Goal: Information Seeking & Learning: Learn about a topic

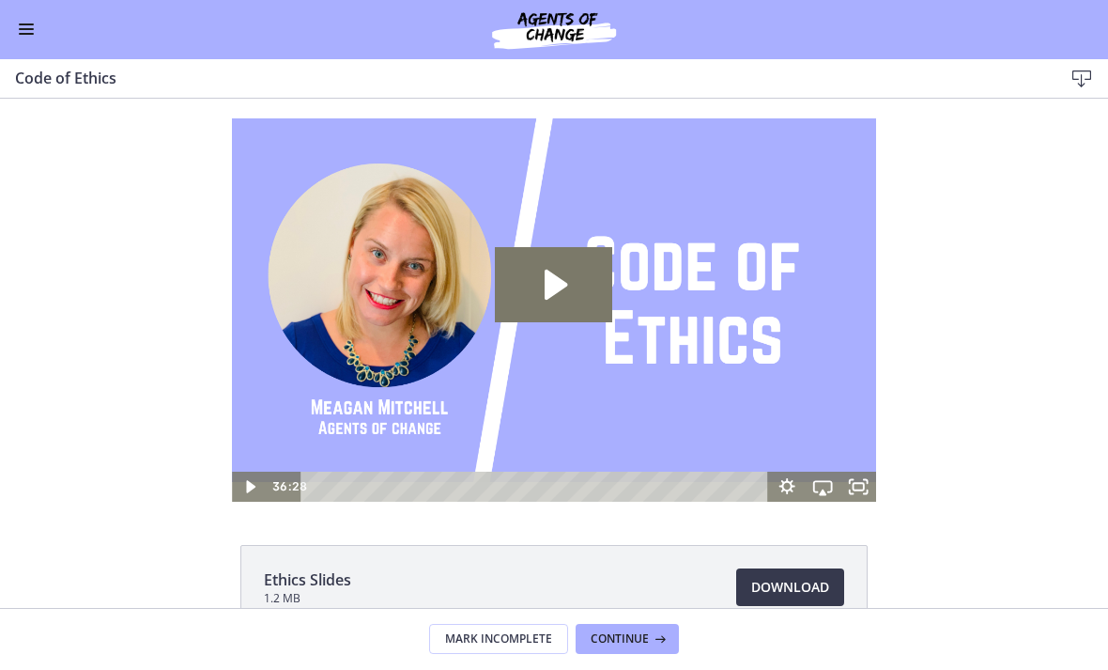
click at [629, 632] on span "Continue" at bounding box center [620, 639] width 58 height 15
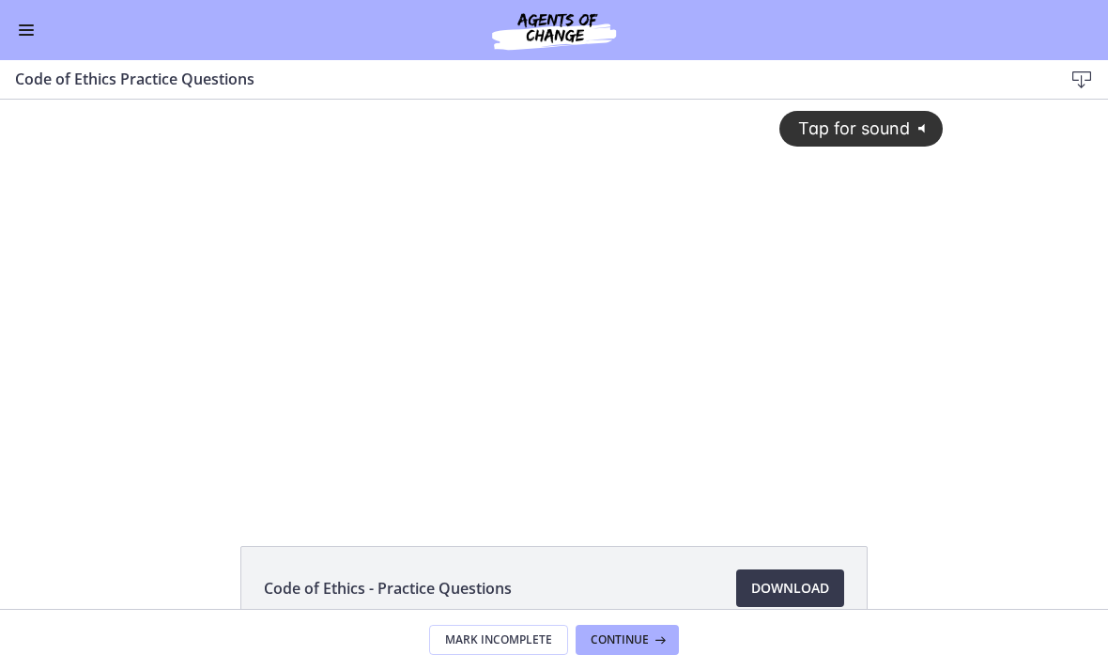
click at [835, 122] on span "Tap for sound" at bounding box center [846, 128] width 129 height 20
click at [516, 326] on div at bounding box center [554, 301] width 801 height 403
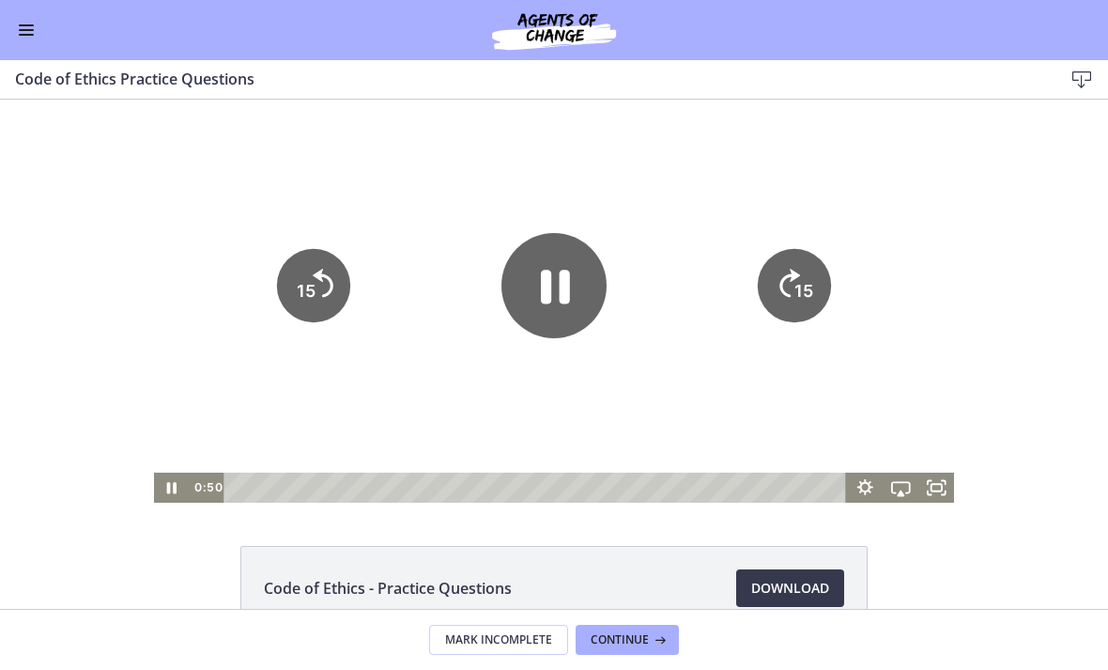
click at [550, 308] on icon "Pause" at bounding box center [554, 285] width 105 height 105
click at [708, 355] on div at bounding box center [554, 301] width 801 height 403
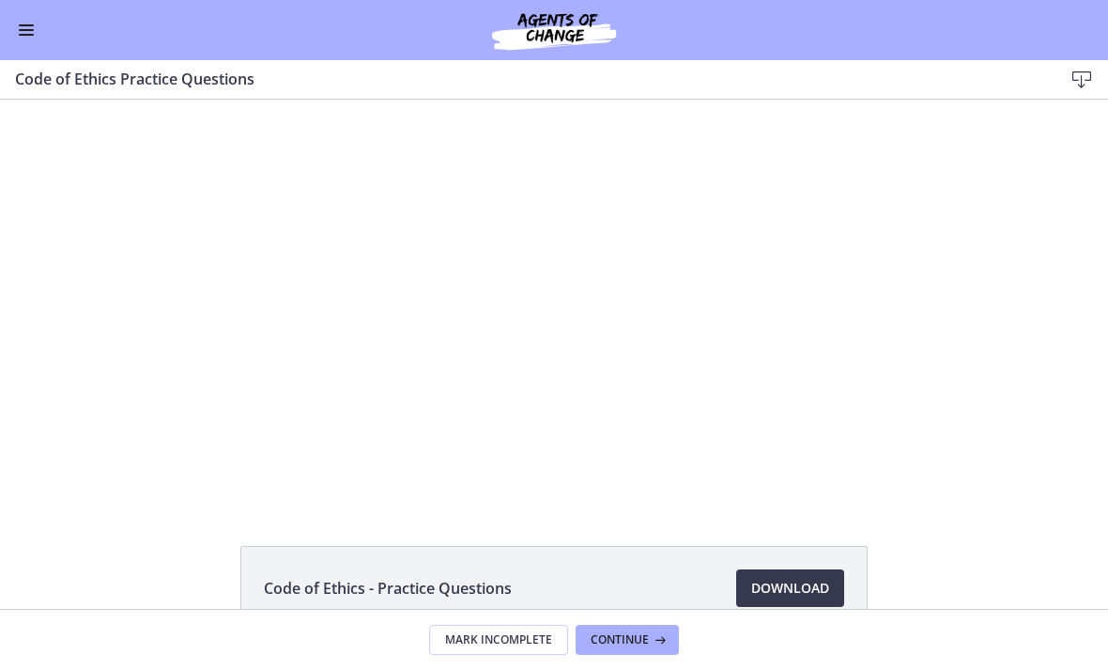
click at [502, 336] on div at bounding box center [554, 301] width 801 height 403
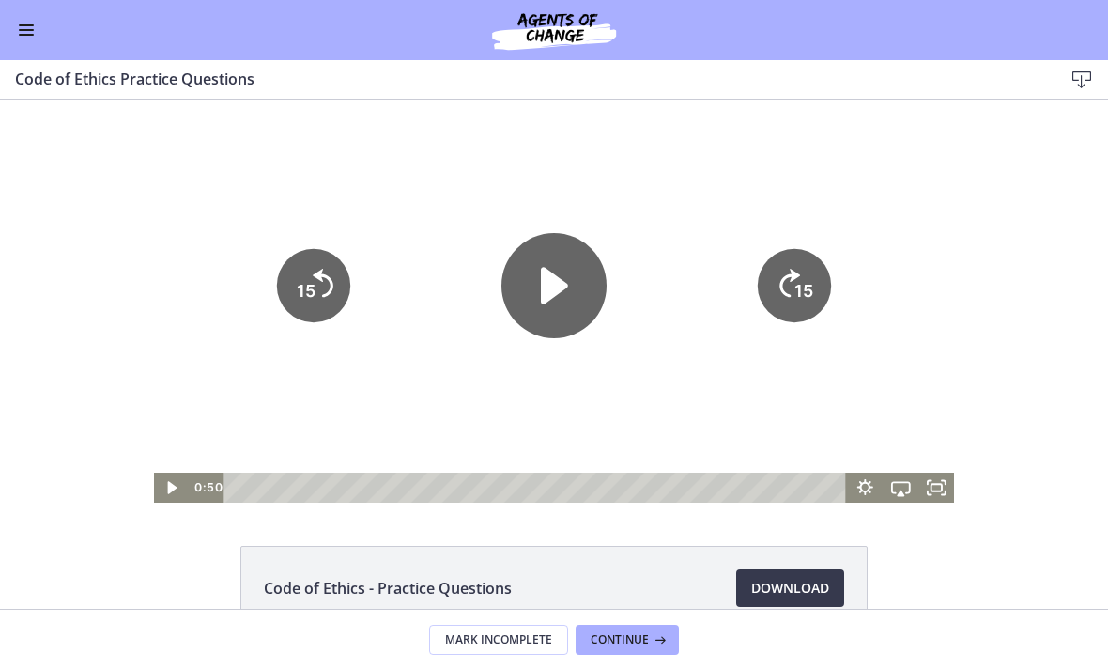
click at [556, 302] on icon "Play Video" at bounding box center [554, 285] width 105 height 105
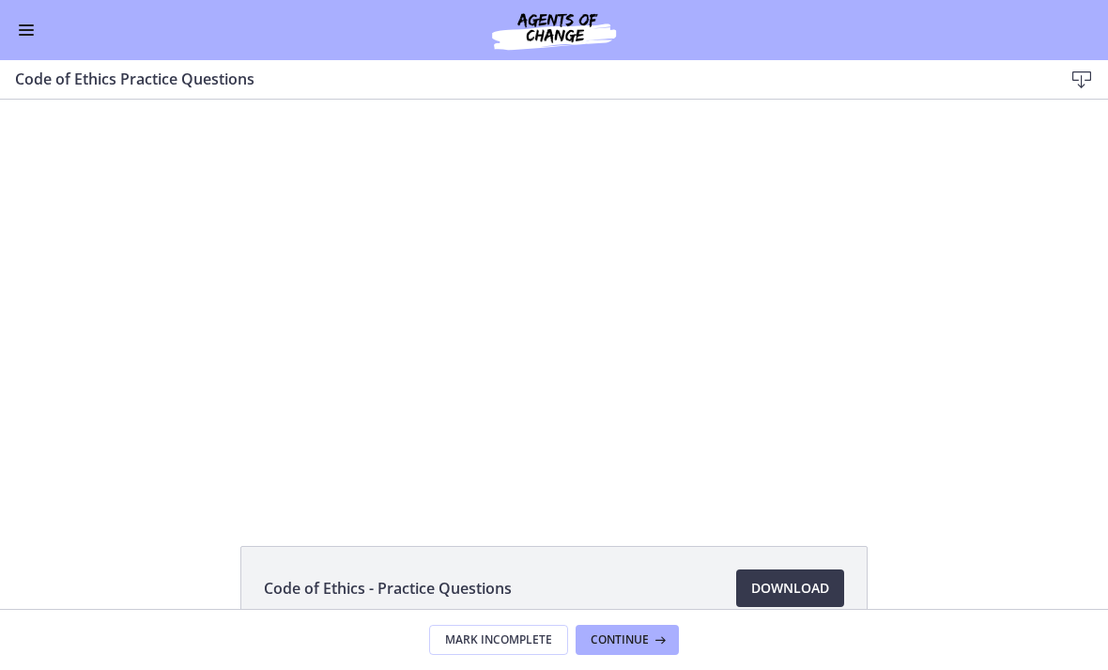
click at [545, 291] on div at bounding box center [554, 301] width 801 height 403
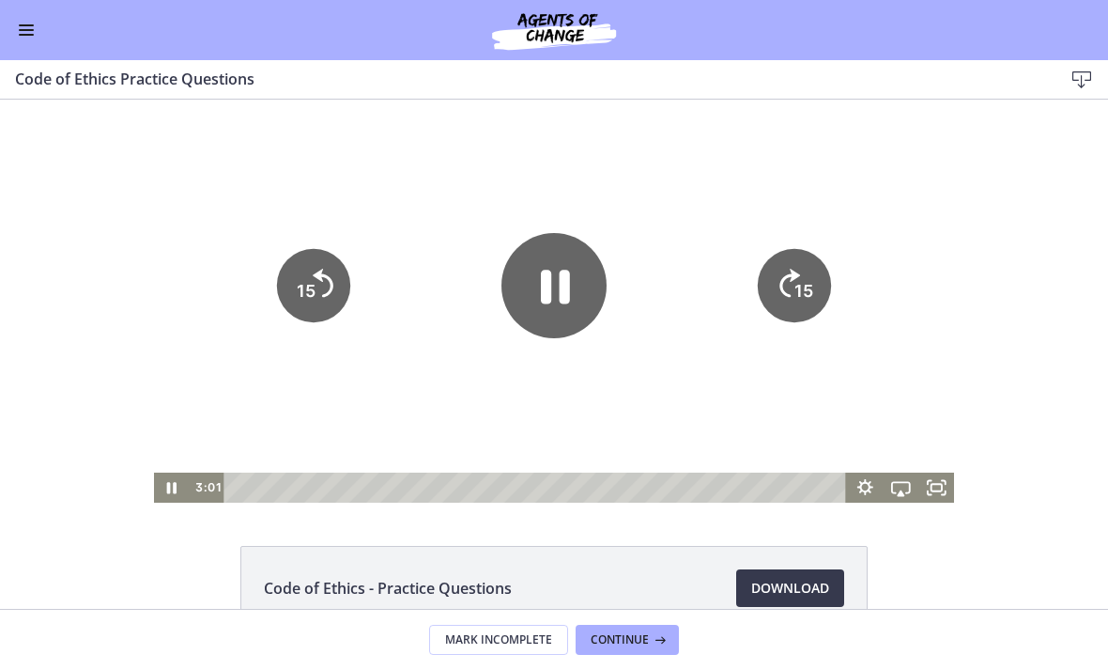
click at [552, 286] on icon "Pause" at bounding box center [554, 285] width 105 height 105
click at [853, 421] on div at bounding box center [554, 301] width 801 height 403
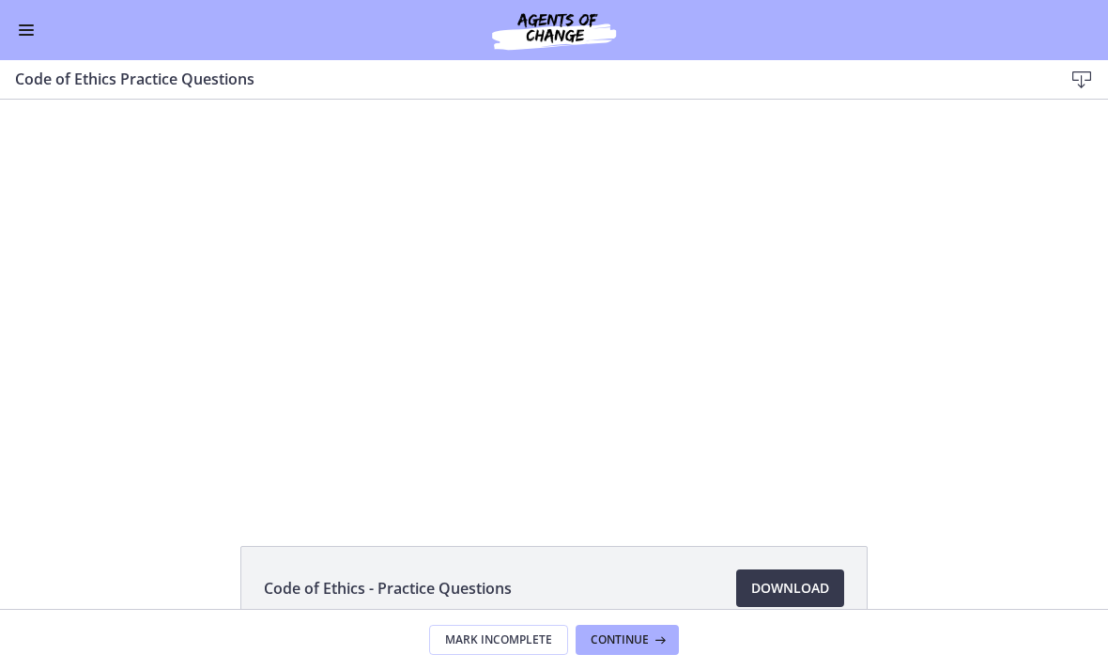
click at [553, 293] on div at bounding box center [554, 301] width 801 height 403
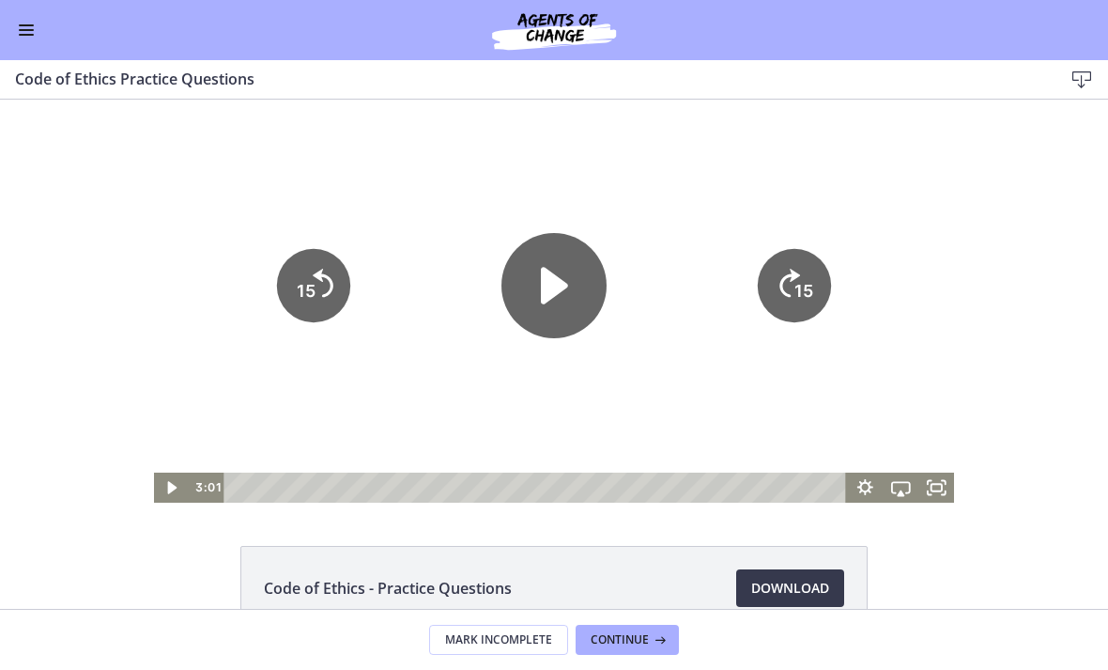
click at [535, 275] on icon "Play Video" at bounding box center [554, 285] width 105 height 105
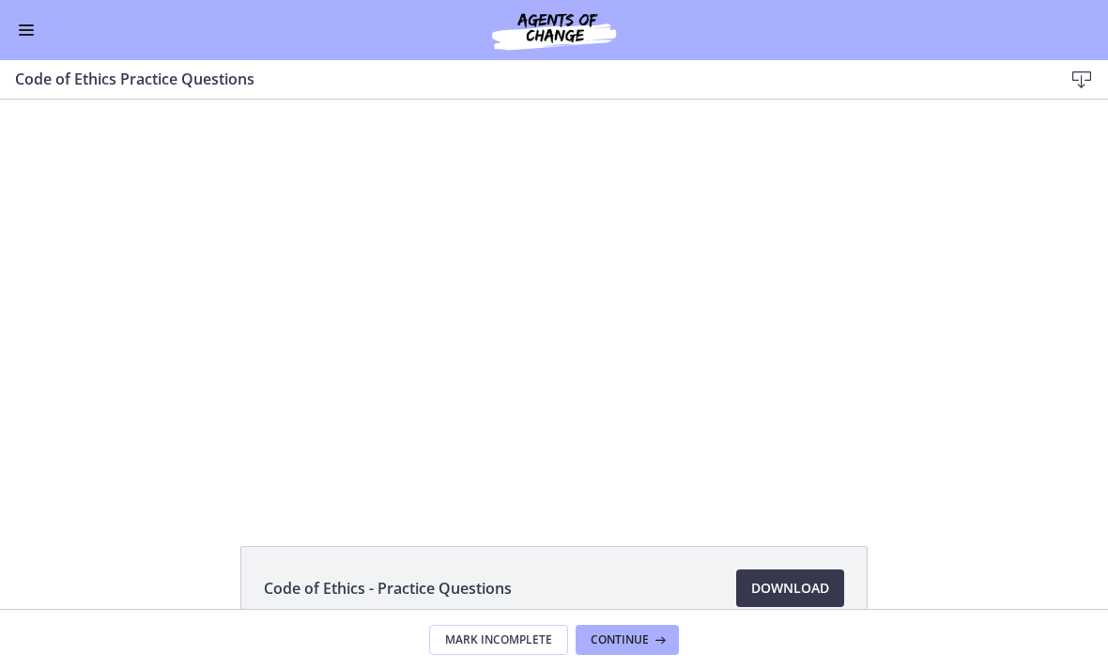
click at [538, 271] on div at bounding box center [554, 301] width 801 height 403
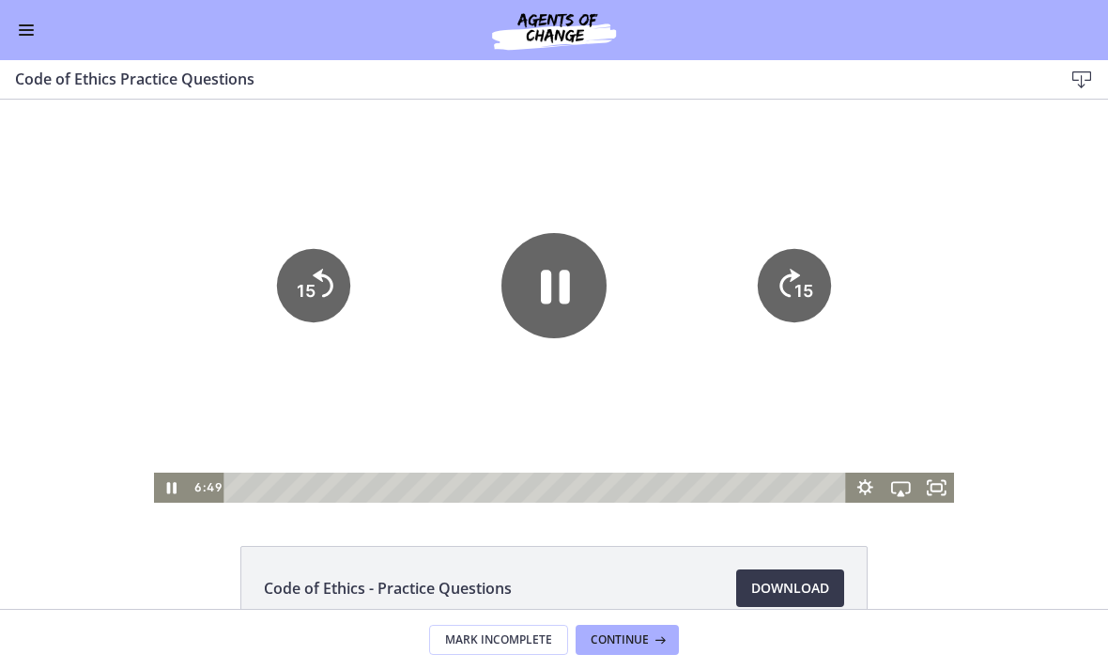
click at [556, 286] on icon "Pause" at bounding box center [554, 285] width 105 height 105
click at [976, 344] on div "Tap for sound @keyframes VOLUME_SMALL_WAVE_FLASH { 0% { opacity: 0; } 33% { opa…" at bounding box center [554, 301] width 1108 height 403
click at [995, 318] on div "Tap for sound @keyframes VOLUME_SMALL_WAVE_FLASH { 0% { opacity: 0; } 33% { opa…" at bounding box center [554, 301] width 1108 height 403
click at [1001, 311] on div "Tap for sound @keyframes VOLUME_SMALL_WAVE_FLASH { 0% { opacity: 0; } 33% { opa…" at bounding box center [554, 301] width 1108 height 403
click at [863, 380] on div at bounding box center [554, 301] width 801 height 403
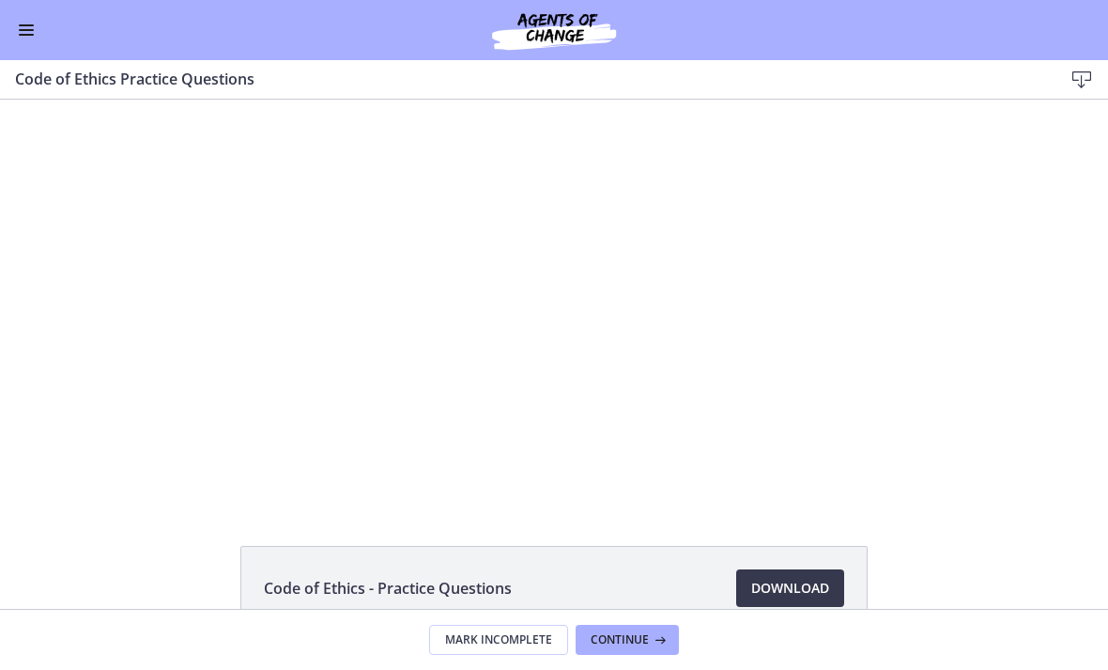
click at [529, 309] on div at bounding box center [554, 301] width 801 height 403
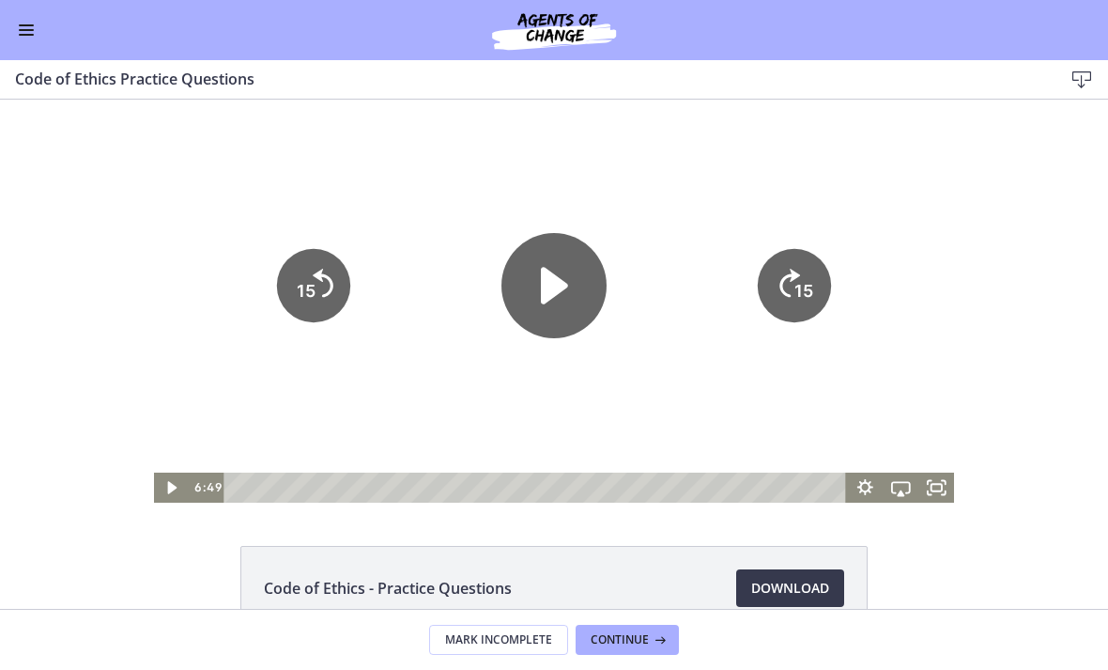
click at [550, 293] on icon "Play Video" at bounding box center [554, 286] width 27 height 37
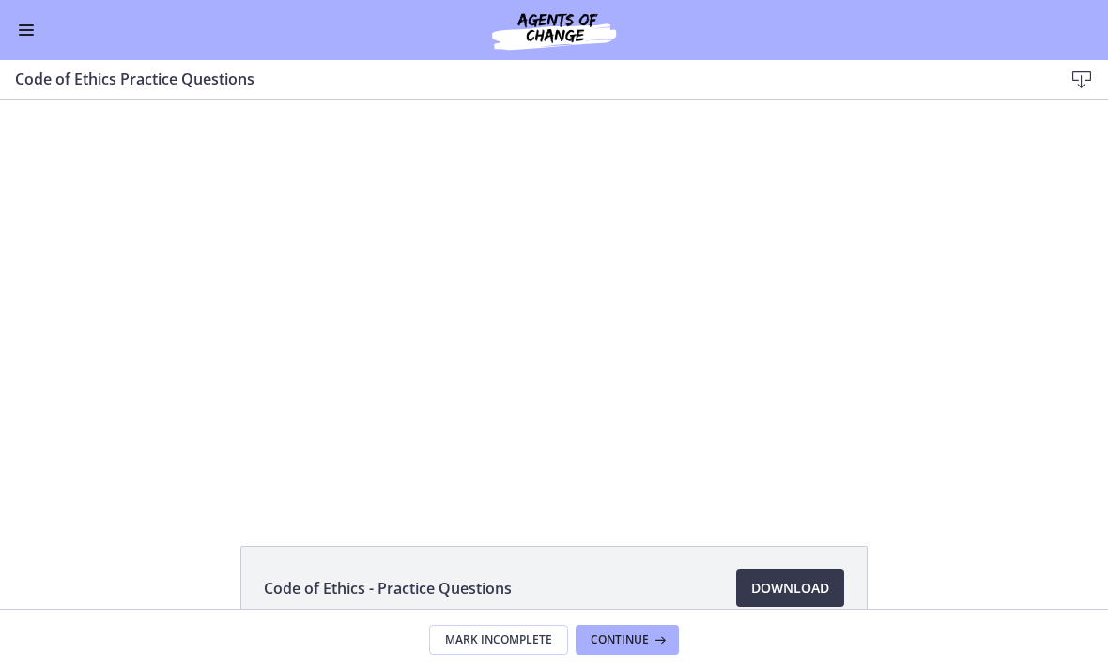
click at [1088, 467] on div "Tap for sound @keyframes VOLUME_SMALL_WAVE_FLASH { 0% { opacity: 0; } 33% { opa…" at bounding box center [554, 301] width 1108 height 403
click at [1105, 242] on div "Tap for sound @keyframes VOLUME_SMALL_WAVE_FLASH { 0% { opacity: 0; } 33% { opa…" at bounding box center [554, 301] width 1108 height 403
click at [545, 421] on div at bounding box center [554, 301] width 801 height 403
click at [547, 310] on div at bounding box center [554, 301] width 801 height 403
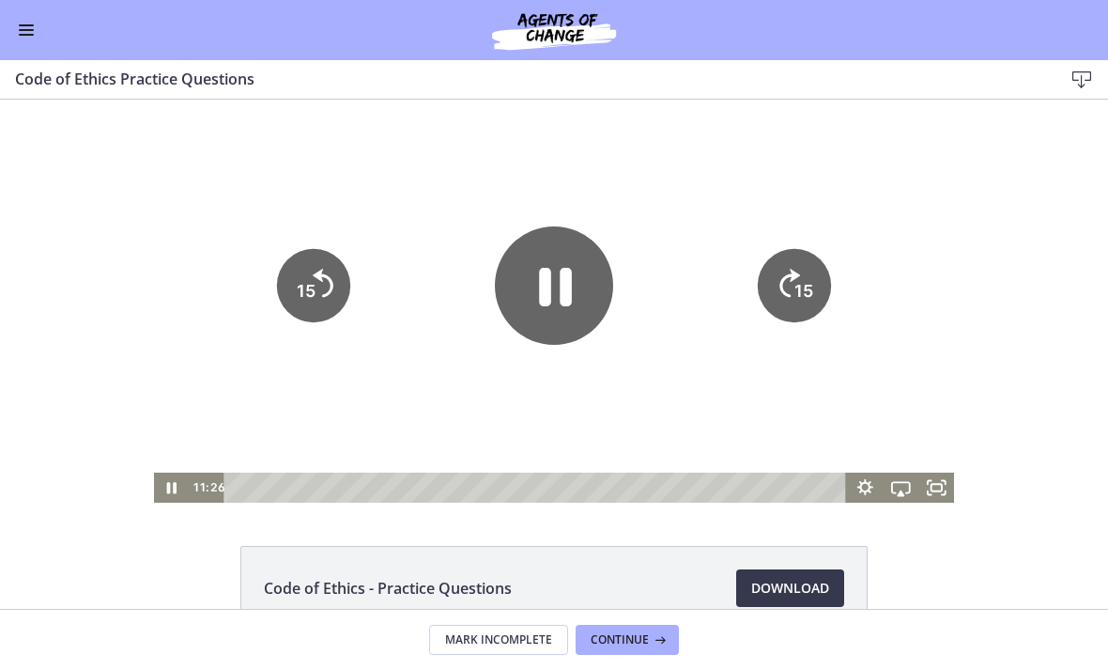
click at [551, 290] on icon "Pause" at bounding box center [555, 288] width 33 height 39
click at [550, 290] on icon "Play Video" at bounding box center [554, 286] width 27 height 37
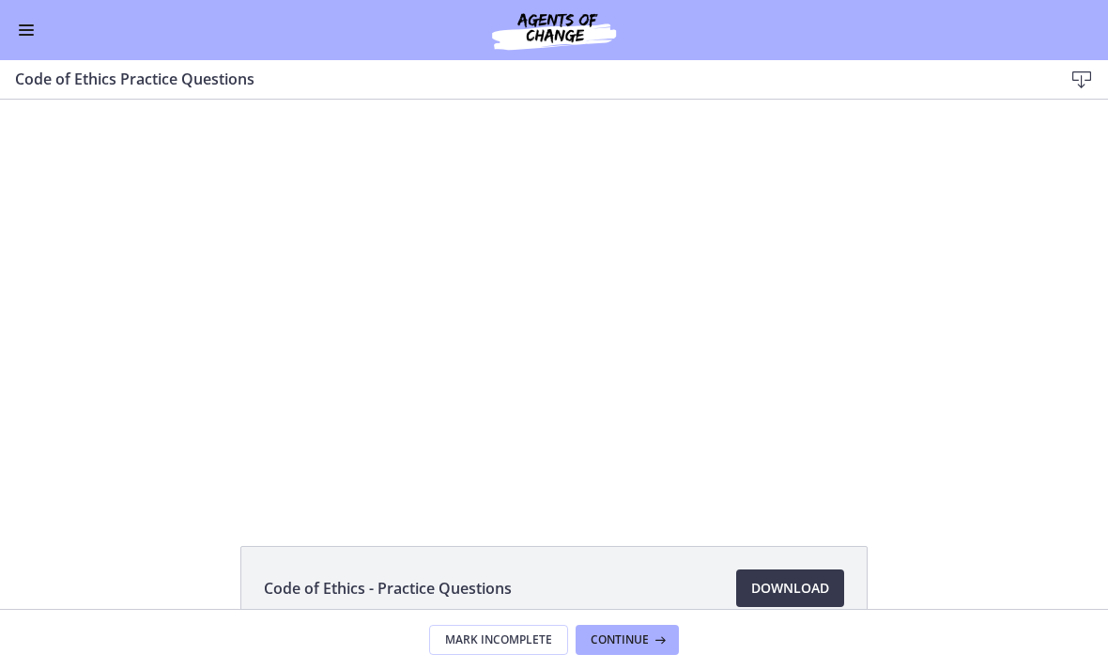
click at [507, 269] on div at bounding box center [554, 301] width 801 height 403
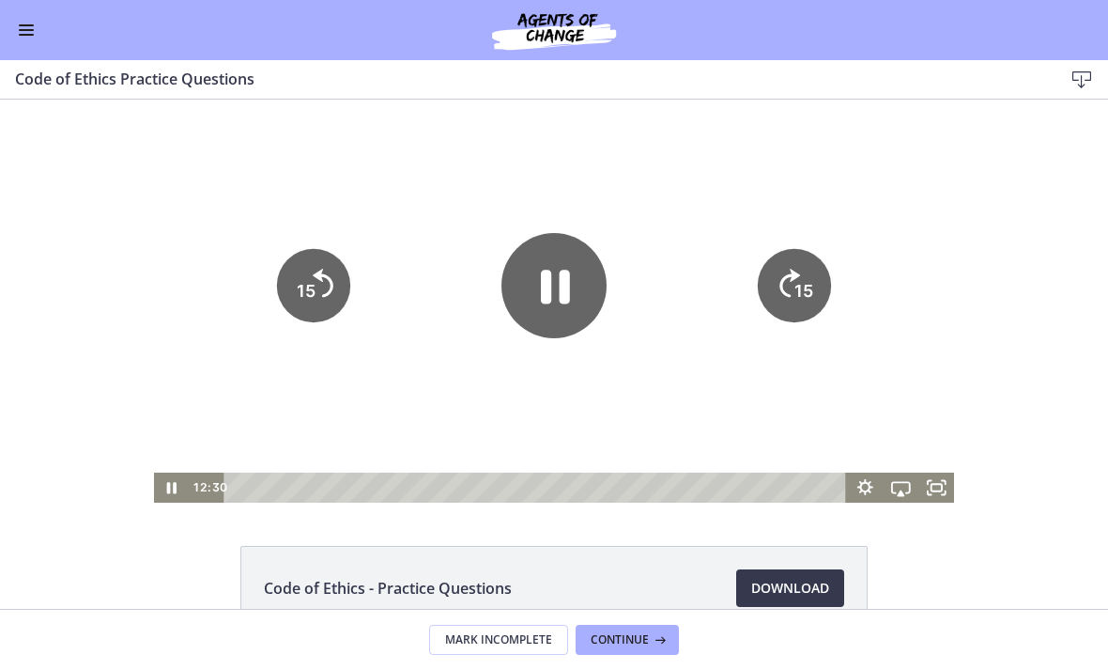
click at [557, 277] on icon "Pause" at bounding box center [554, 285] width 105 height 105
click at [1052, 346] on div "Tap for sound @keyframes VOLUME_SMALL_WAVE_FLASH { 0% { opacity: 0; } 33% { opa…" at bounding box center [554, 301] width 1108 height 403
click at [533, 267] on icon "Play Video" at bounding box center [554, 285] width 105 height 105
click at [1089, 304] on div "Tap for sound @keyframes VOLUME_SMALL_WAVE_FLASH { 0% { opacity: 0; } 33% { opa…" at bounding box center [554, 301] width 1108 height 403
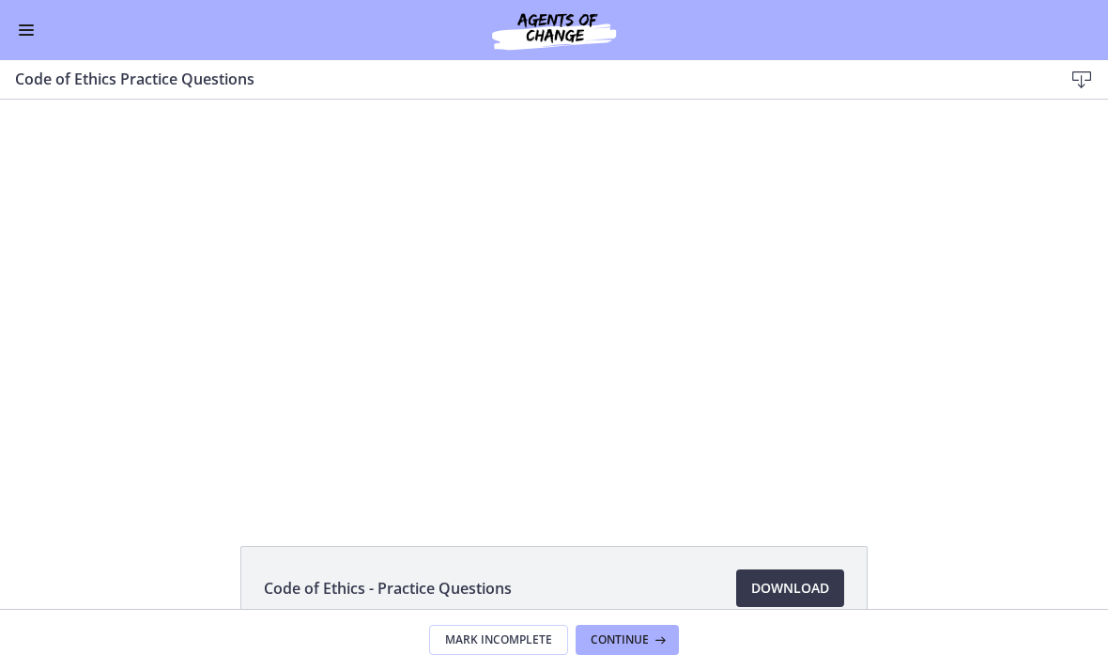
click at [549, 366] on div at bounding box center [554, 301] width 801 height 403
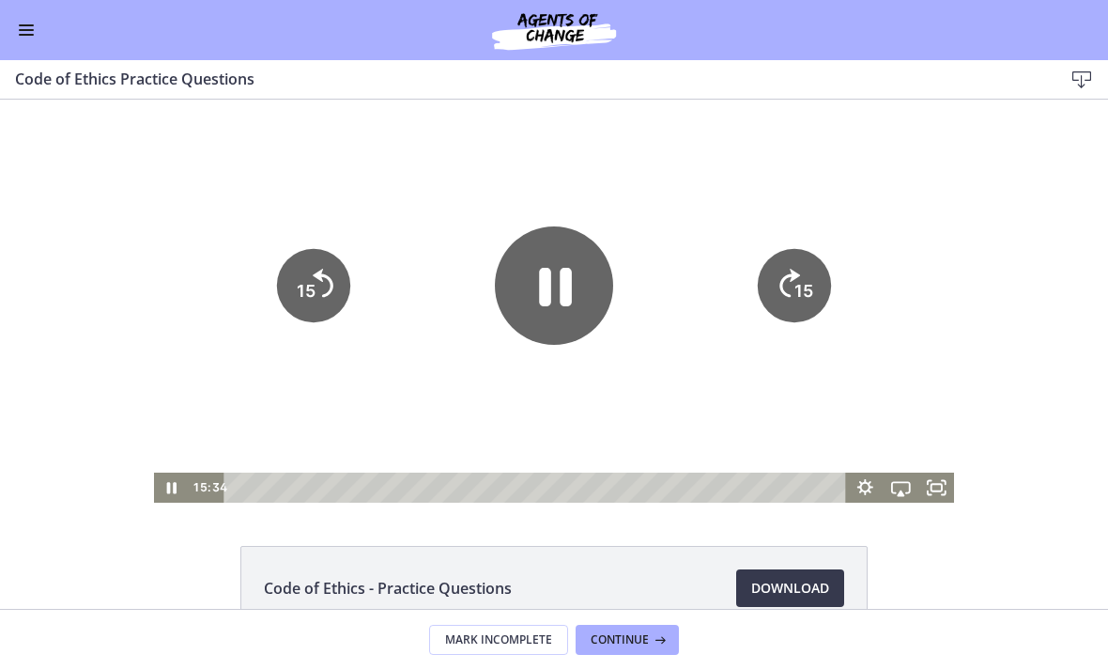
click at [552, 299] on icon "Pause" at bounding box center [554, 285] width 118 height 118
click at [556, 302] on icon "Play Video" at bounding box center [554, 285] width 105 height 105
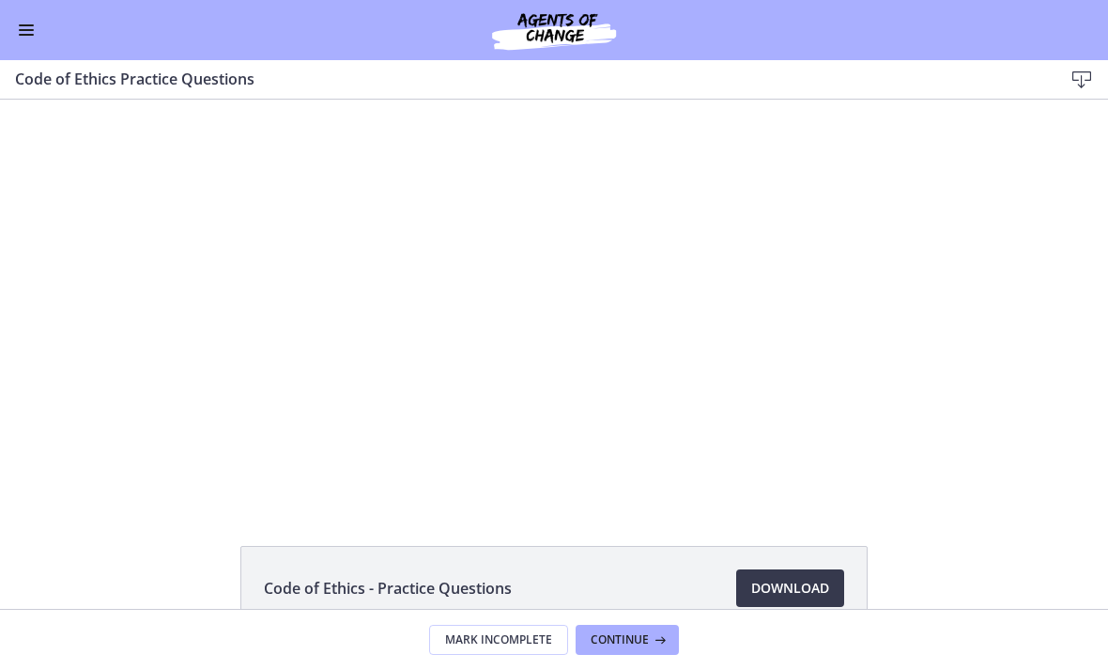
click at [553, 340] on div at bounding box center [554, 301] width 801 height 403
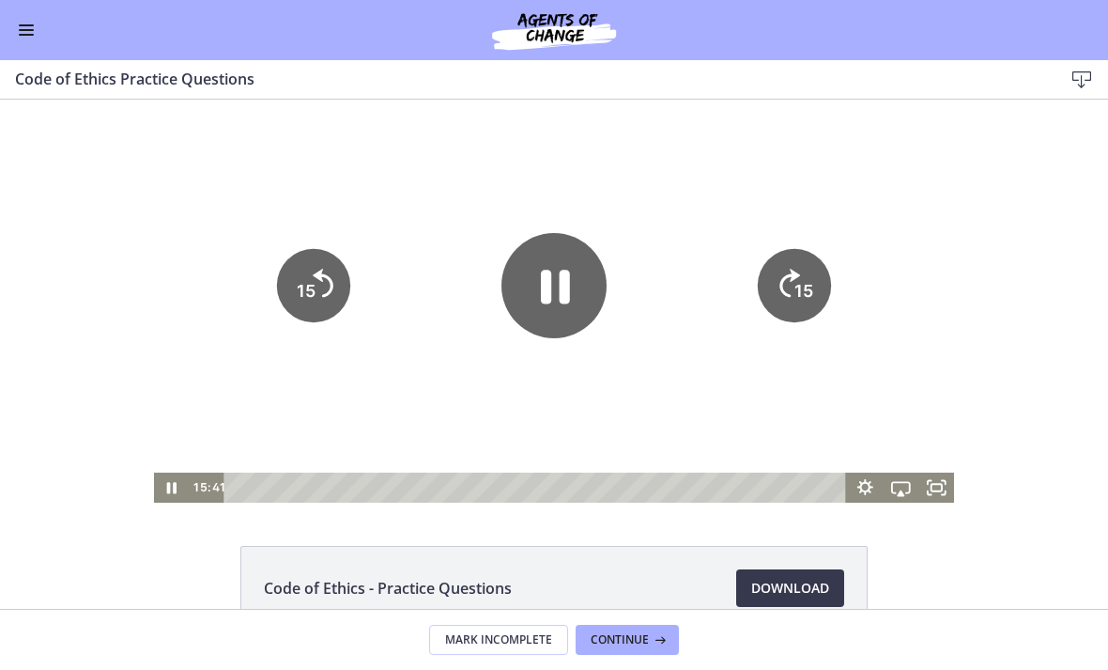
click at [571, 294] on icon "Pause" at bounding box center [554, 285] width 105 height 105
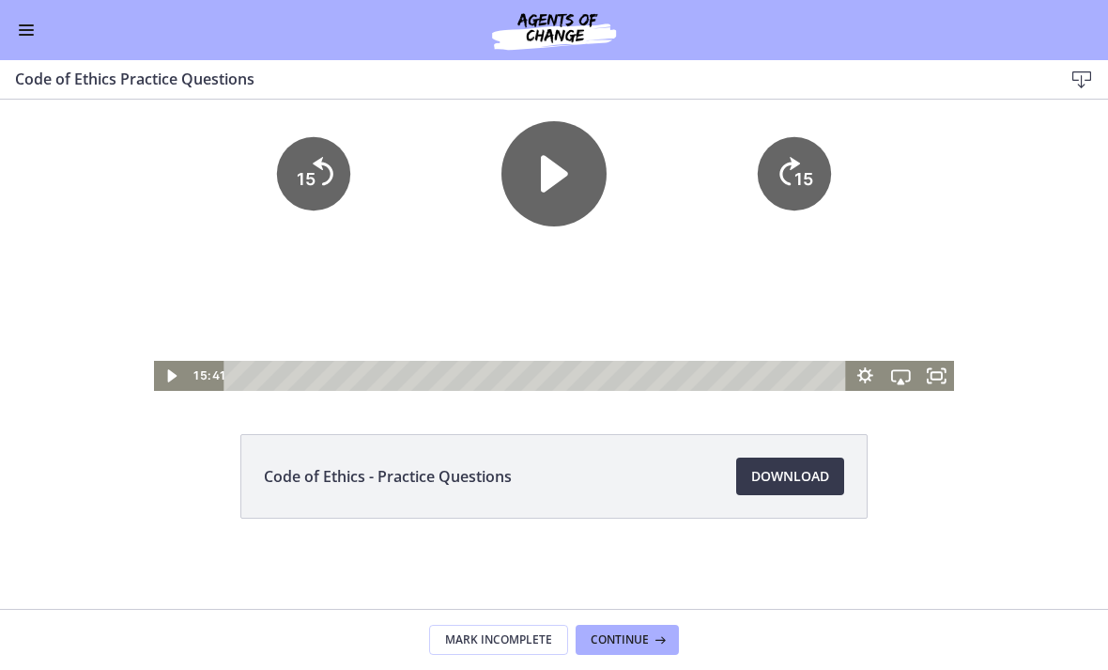
scroll to position [112, 0]
click at [640, 635] on span "Continue" at bounding box center [620, 639] width 58 height 15
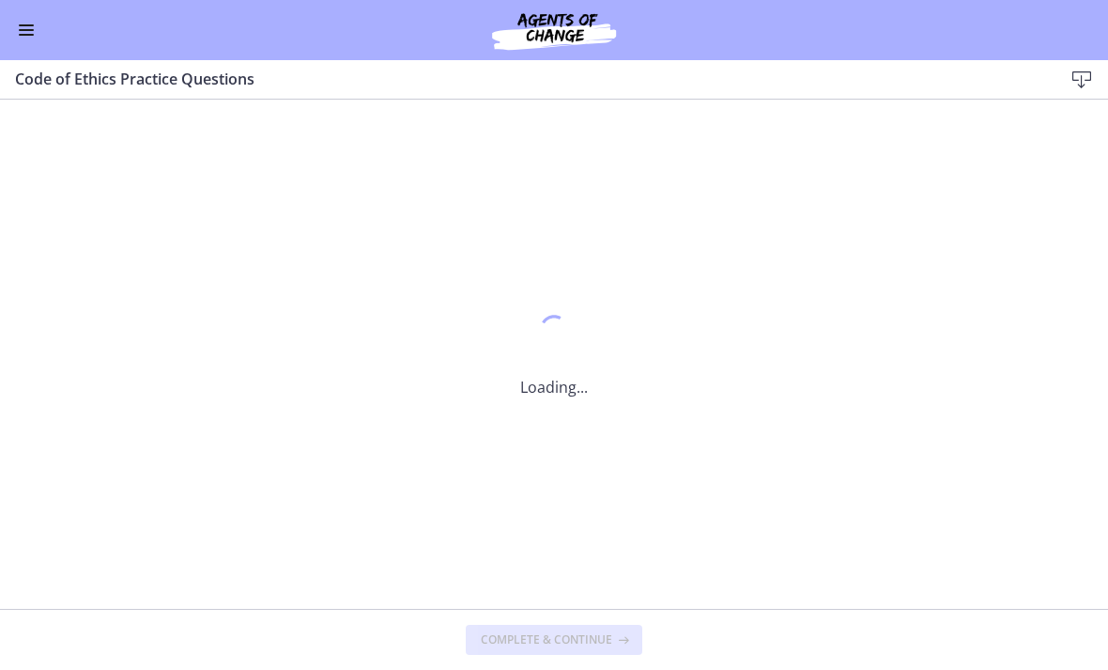
scroll to position [0, 0]
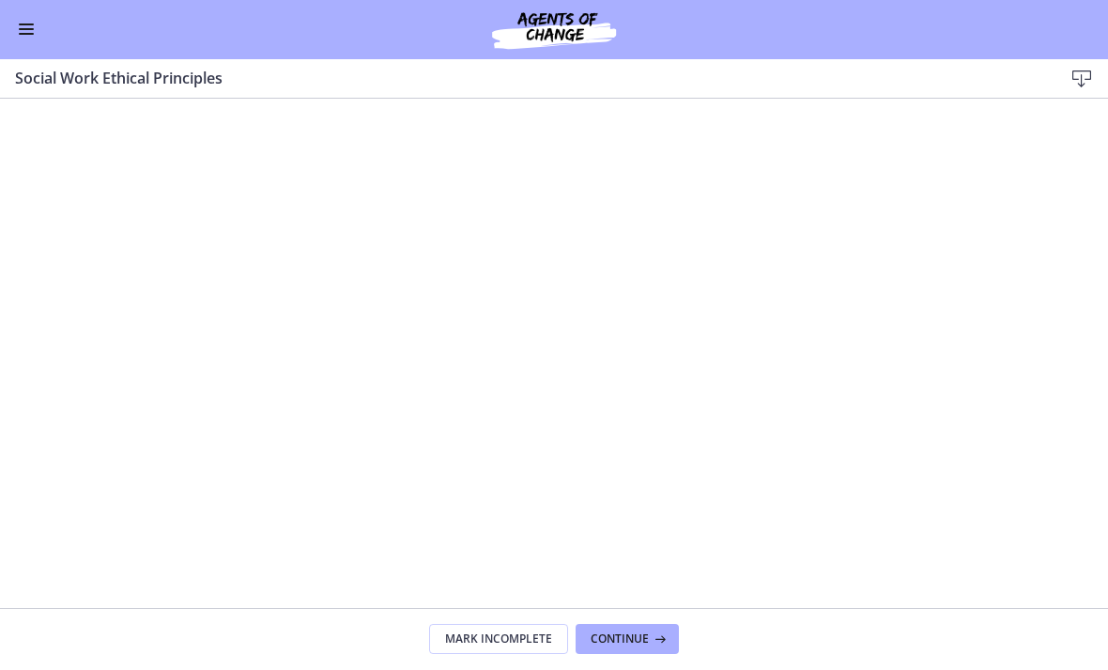
click at [638, 629] on button "Continue" at bounding box center [627, 640] width 103 height 30
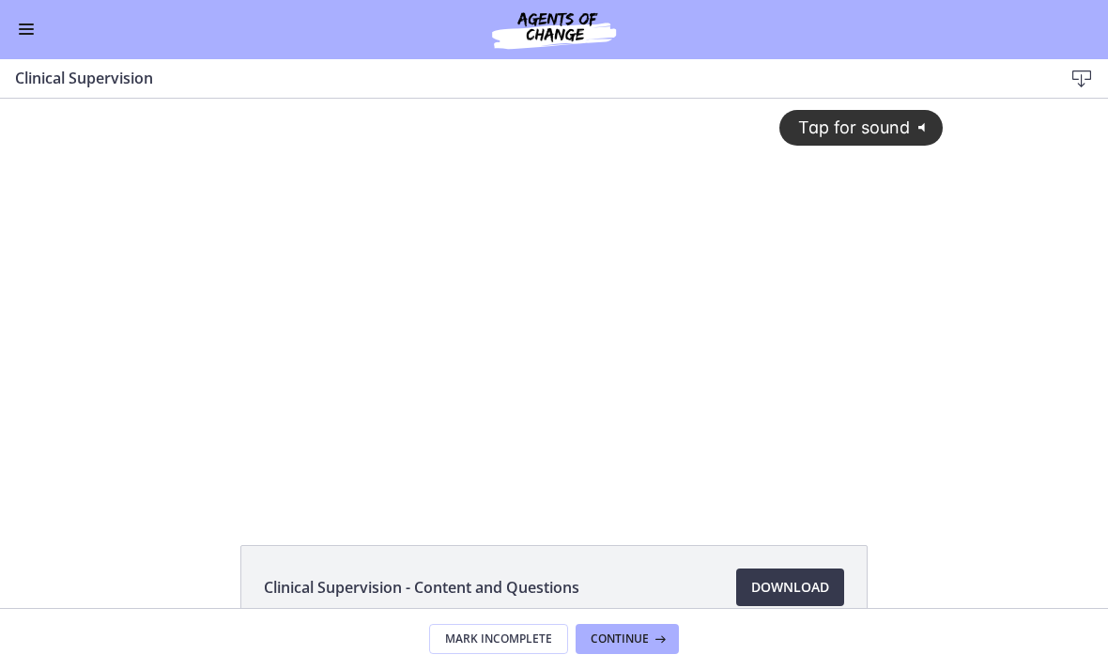
click at [889, 126] on span "Tap for sound" at bounding box center [846, 127] width 129 height 20
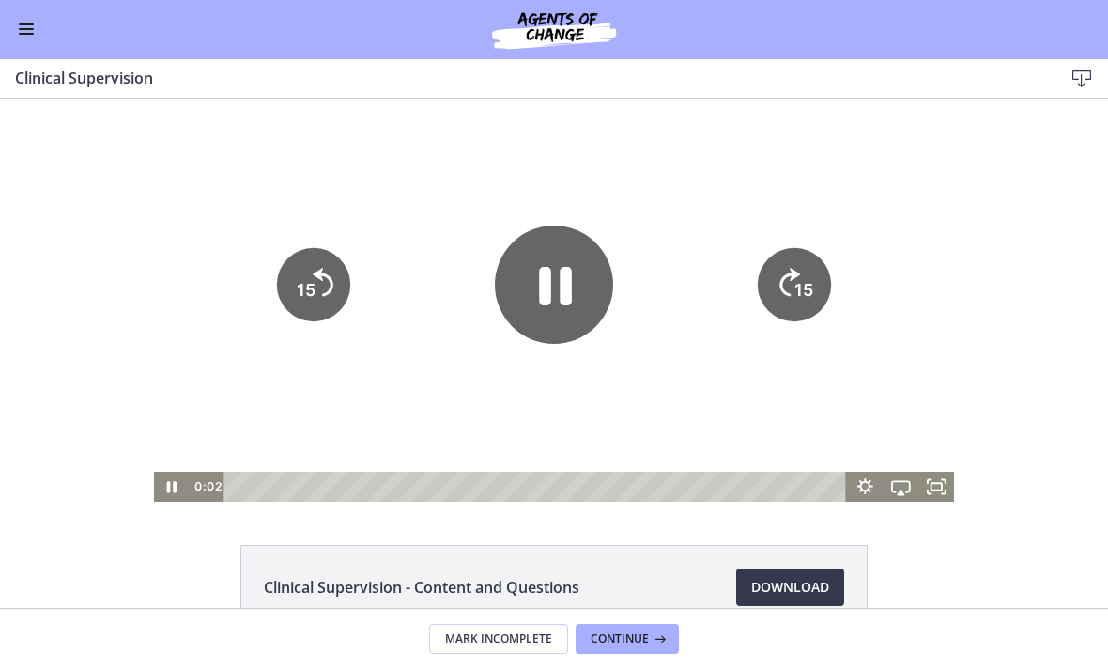
click at [553, 264] on icon "Pause" at bounding box center [554, 284] width 118 height 118
